Goal: Entertainment & Leisure: Consume media (video, audio)

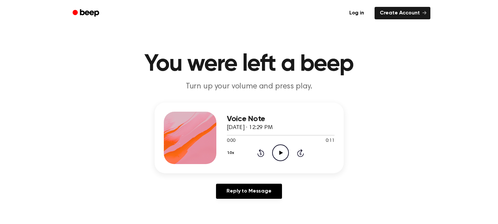
click at [279, 155] on icon "Play Audio" at bounding box center [280, 153] width 17 height 17
click at [280, 152] on icon at bounding box center [281, 153] width 4 height 4
click at [279, 156] on icon "Play Audio" at bounding box center [280, 153] width 17 height 17
click at [278, 159] on icon "Play Audio" at bounding box center [280, 153] width 17 height 17
click at [277, 153] on icon "Play Audio" at bounding box center [280, 153] width 17 height 17
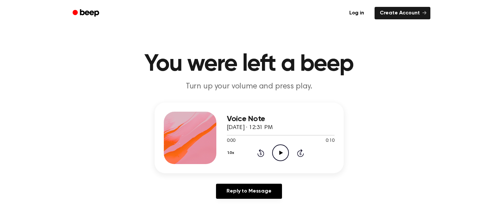
click at [276, 153] on icon "Play Audio" at bounding box center [280, 153] width 17 height 17
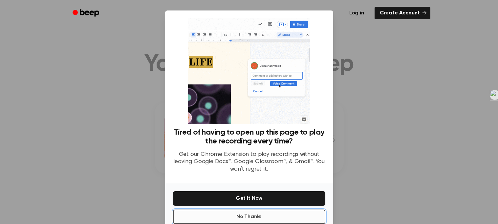
click at [256, 216] on button "No Thanks" at bounding box center [249, 217] width 152 height 14
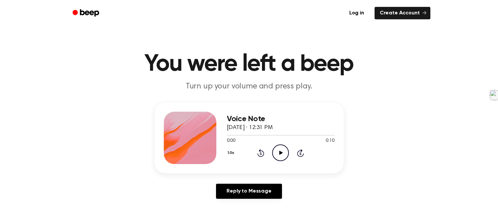
click at [273, 154] on icon "Play Audio" at bounding box center [280, 153] width 17 height 17
click at [277, 148] on icon "Play Audio" at bounding box center [280, 153] width 17 height 17
click at [276, 148] on icon "Play Audio" at bounding box center [280, 153] width 17 height 17
click at [280, 147] on icon "Play Audio" at bounding box center [280, 153] width 17 height 17
click at [279, 157] on icon "Play Audio" at bounding box center [280, 153] width 17 height 17
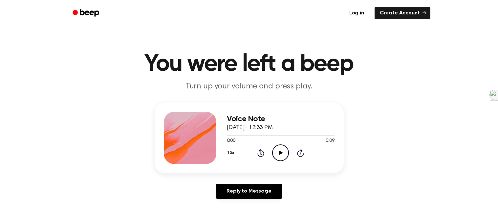
click at [276, 152] on icon "Play Audio" at bounding box center [280, 153] width 17 height 17
click at [272, 152] on circle at bounding box center [280, 153] width 16 height 16
click at [277, 152] on icon "Play Audio" at bounding box center [280, 153] width 17 height 17
click at [232, 153] on button "1.0x" at bounding box center [232, 153] width 10 height 11
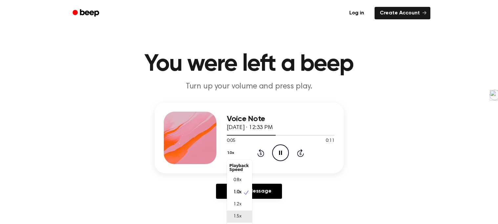
click at [239, 217] on span "1.5x" at bounding box center [237, 217] width 8 height 7
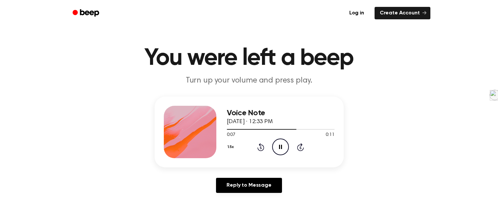
scroll to position [7, 0]
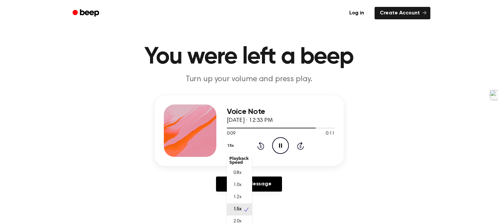
click at [231, 149] on button "1.5x" at bounding box center [232, 145] width 10 height 11
click at [240, 218] on span "2.0x" at bounding box center [237, 219] width 8 height 7
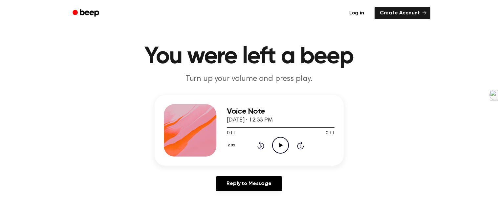
click at [274, 147] on icon "Play Audio" at bounding box center [280, 145] width 17 height 17
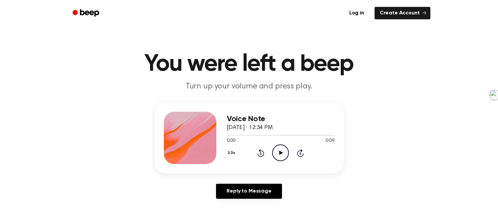
click at [278, 154] on icon "Play Audio" at bounding box center [280, 153] width 17 height 17
click at [284, 150] on icon "Play Audio" at bounding box center [280, 153] width 17 height 17
click at [280, 147] on icon "Play Audio" at bounding box center [280, 153] width 17 height 17
click at [272, 151] on icon "Play Audio" at bounding box center [280, 153] width 17 height 17
click at [277, 152] on icon "Play Audio" at bounding box center [280, 153] width 17 height 17
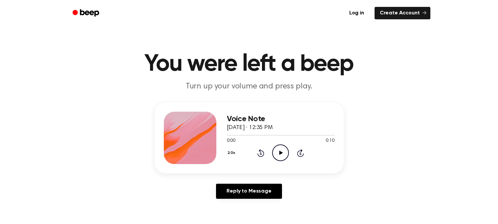
click at [278, 152] on icon "Play Audio" at bounding box center [280, 153] width 17 height 17
click at [275, 147] on circle at bounding box center [280, 153] width 16 height 16
click at [275, 149] on icon "Play Audio" at bounding box center [280, 153] width 17 height 17
click at [274, 145] on icon "Play Audio" at bounding box center [280, 153] width 17 height 17
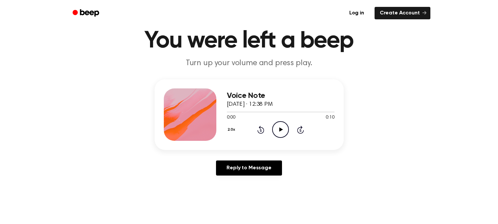
scroll to position [27, 0]
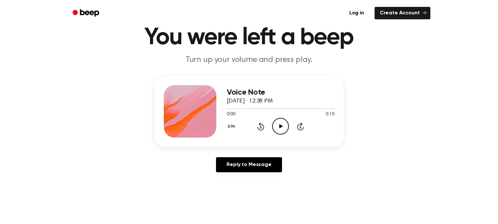
click at [274, 130] on icon "Play Audio" at bounding box center [280, 126] width 17 height 17
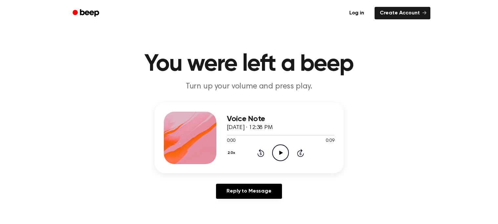
click at [280, 145] on circle at bounding box center [280, 153] width 16 height 16
click at [276, 153] on icon "Play Audio" at bounding box center [280, 153] width 17 height 17
click at [275, 156] on icon "Play Audio" at bounding box center [280, 153] width 17 height 17
